Goal: Task Accomplishment & Management: Manage account settings

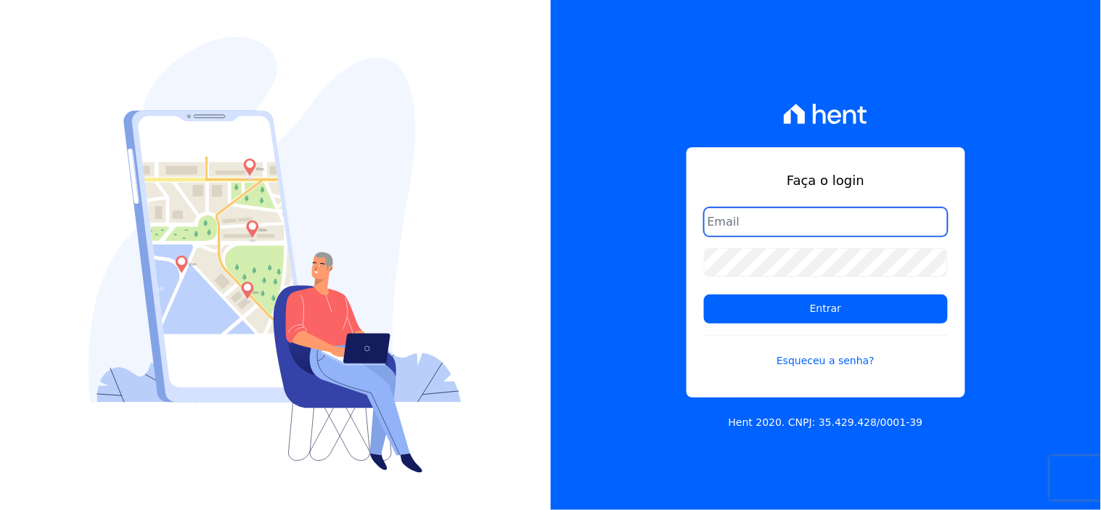
click at [798, 225] on input "email" at bounding box center [826, 222] width 244 height 29
type input "lpessanha@genesisempreendimentos.com.br"
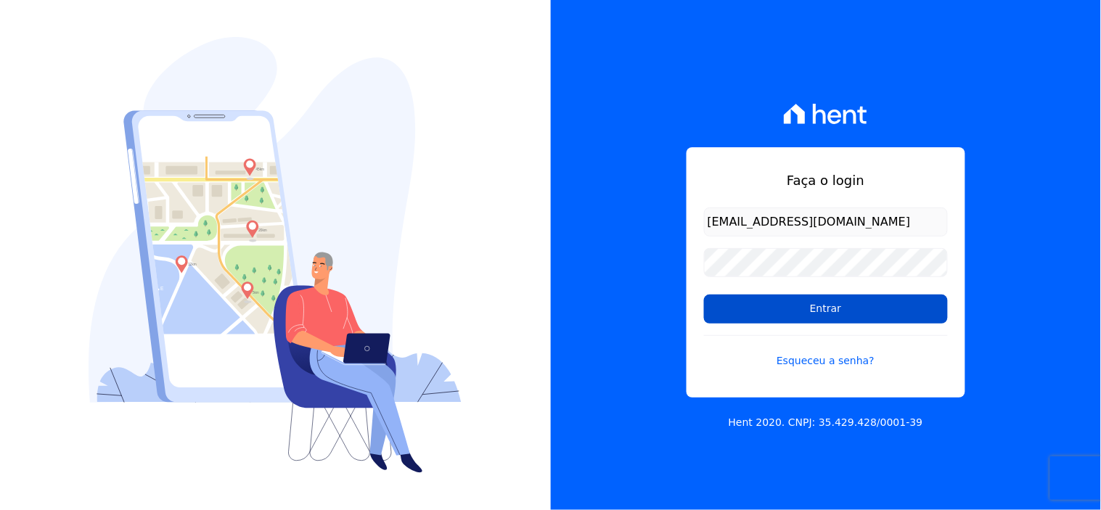
click at [813, 311] on input "Entrar" at bounding box center [826, 309] width 244 height 29
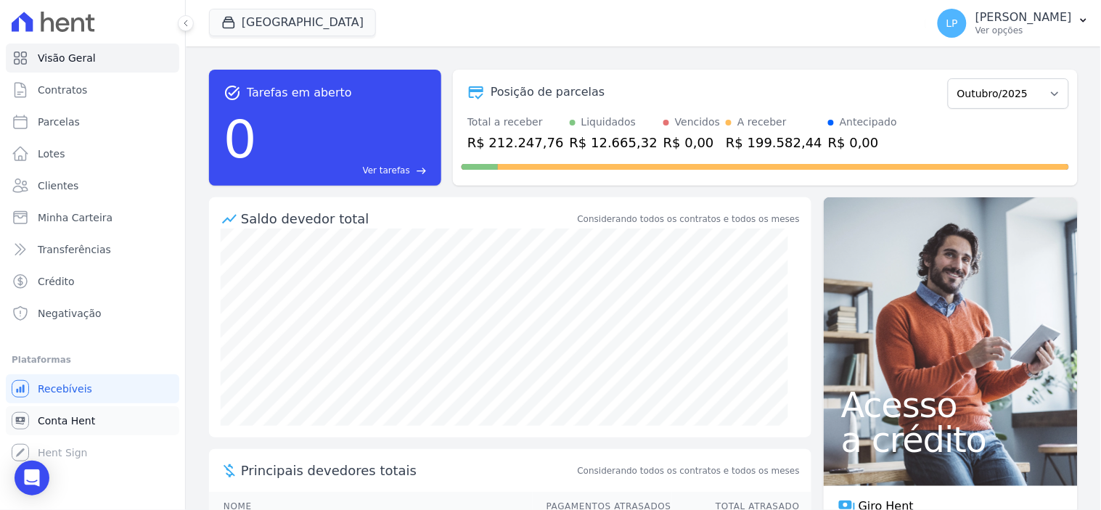
click at [83, 417] on span "Conta Hent" at bounding box center [66, 421] width 57 height 15
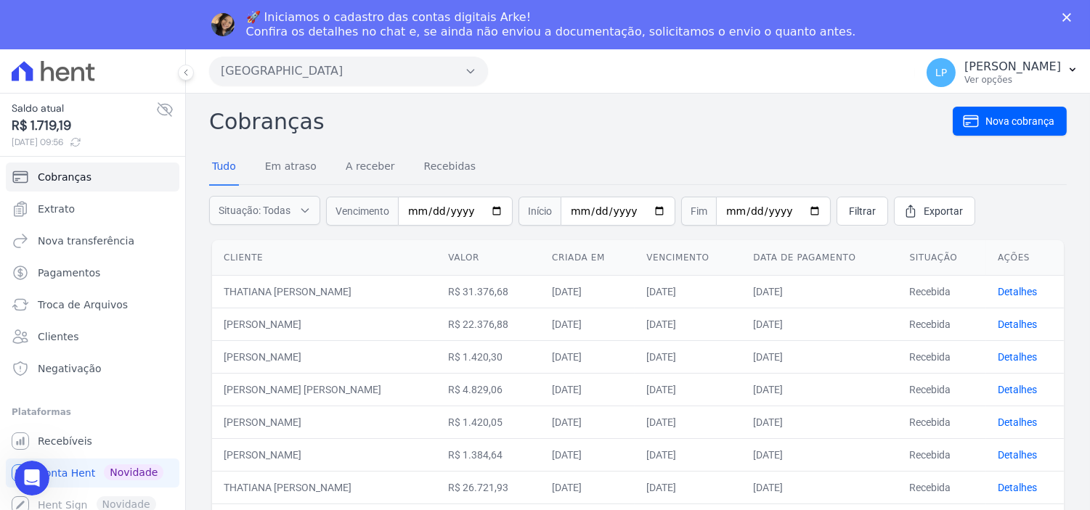
click at [162, 106] on icon at bounding box center [165, 109] width 15 height 13
click at [168, 110] on icon at bounding box center [164, 109] width 17 height 17
click at [170, 106] on icon at bounding box center [165, 109] width 15 height 13
click at [170, 106] on icon at bounding box center [165, 109] width 15 height 11
click at [338, 77] on button "[GEOGRAPHIC_DATA]" at bounding box center [348, 71] width 279 height 29
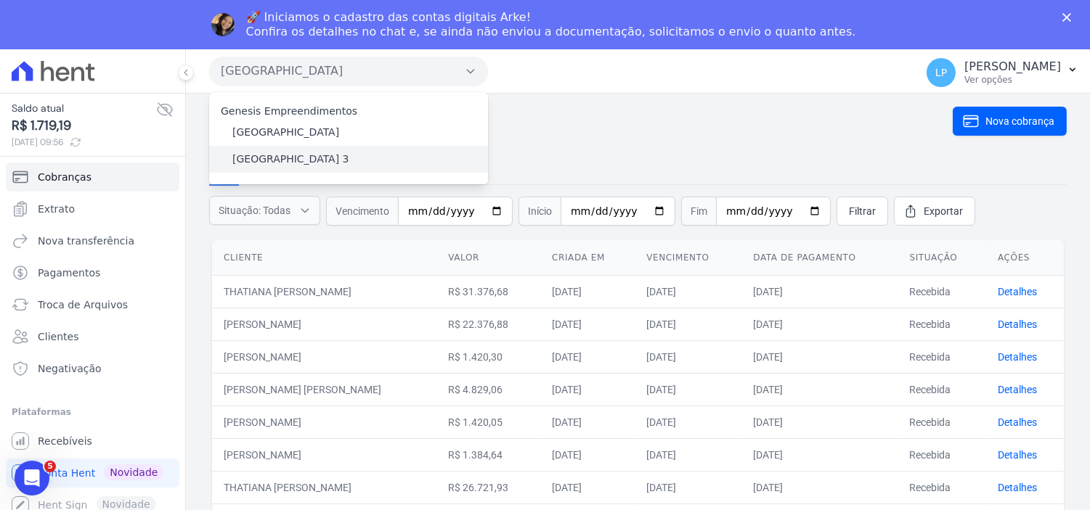
click at [293, 153] on label "[GEOGRAPHIC_DATA] 3" at bounding box center [290, 159] width 117 height 15
click at [0, 0] on input "[GEOGRAPHIC_DATA] 3" at bounding box center [0, 0] width 0 height 0
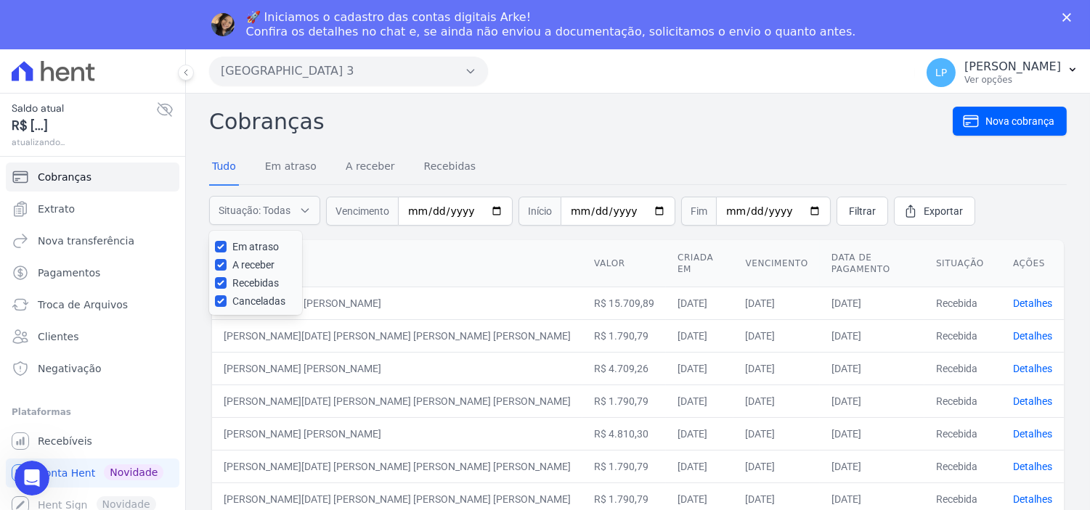
click at [168, 111] on icon at bounding box center [164, 109] width 17 height 17
